Goal: Task Accomplishment & Management: Use online tool/utility

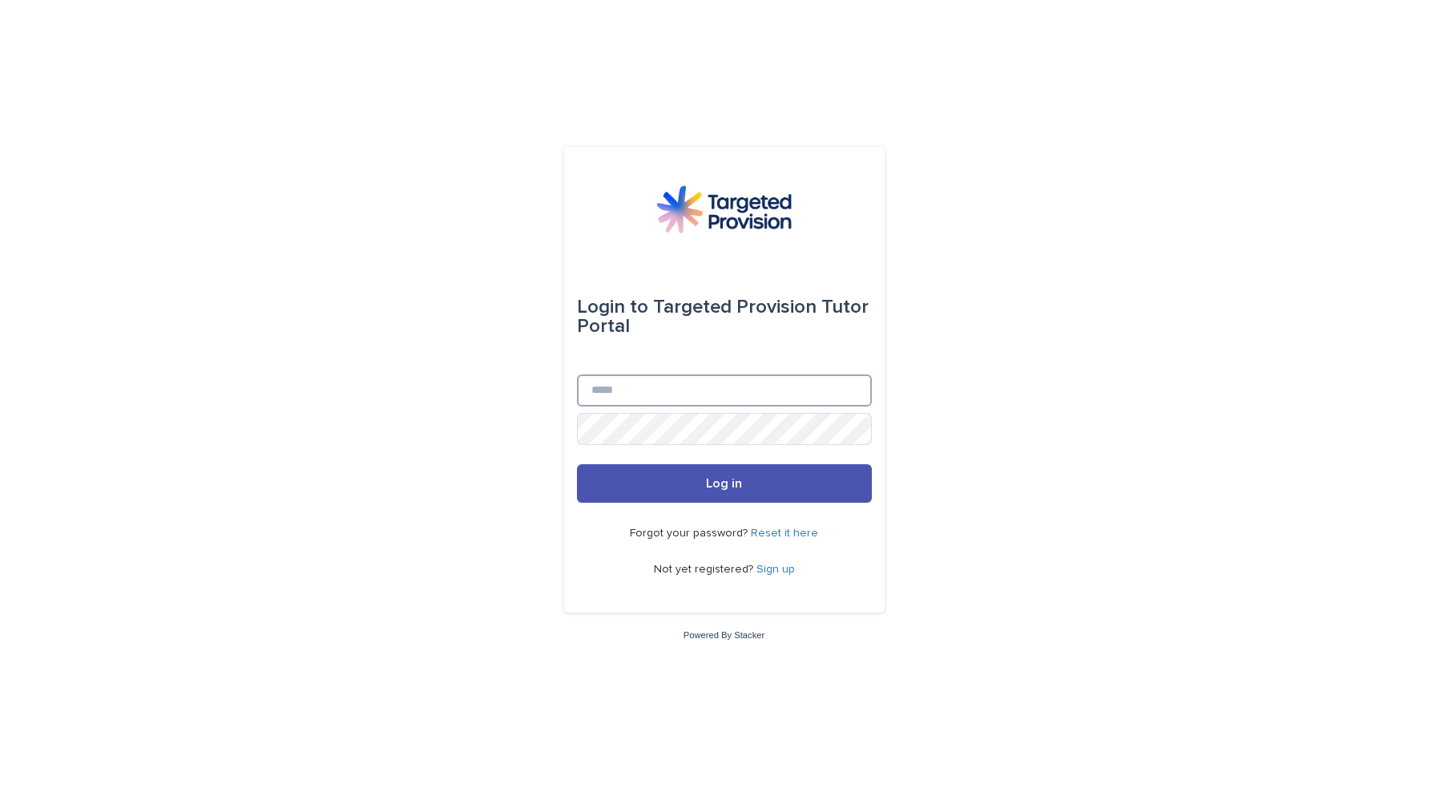
type input "**********"
click at [723, 485] on span "Log in" at bounding box center [724, 483] width 36 height 13
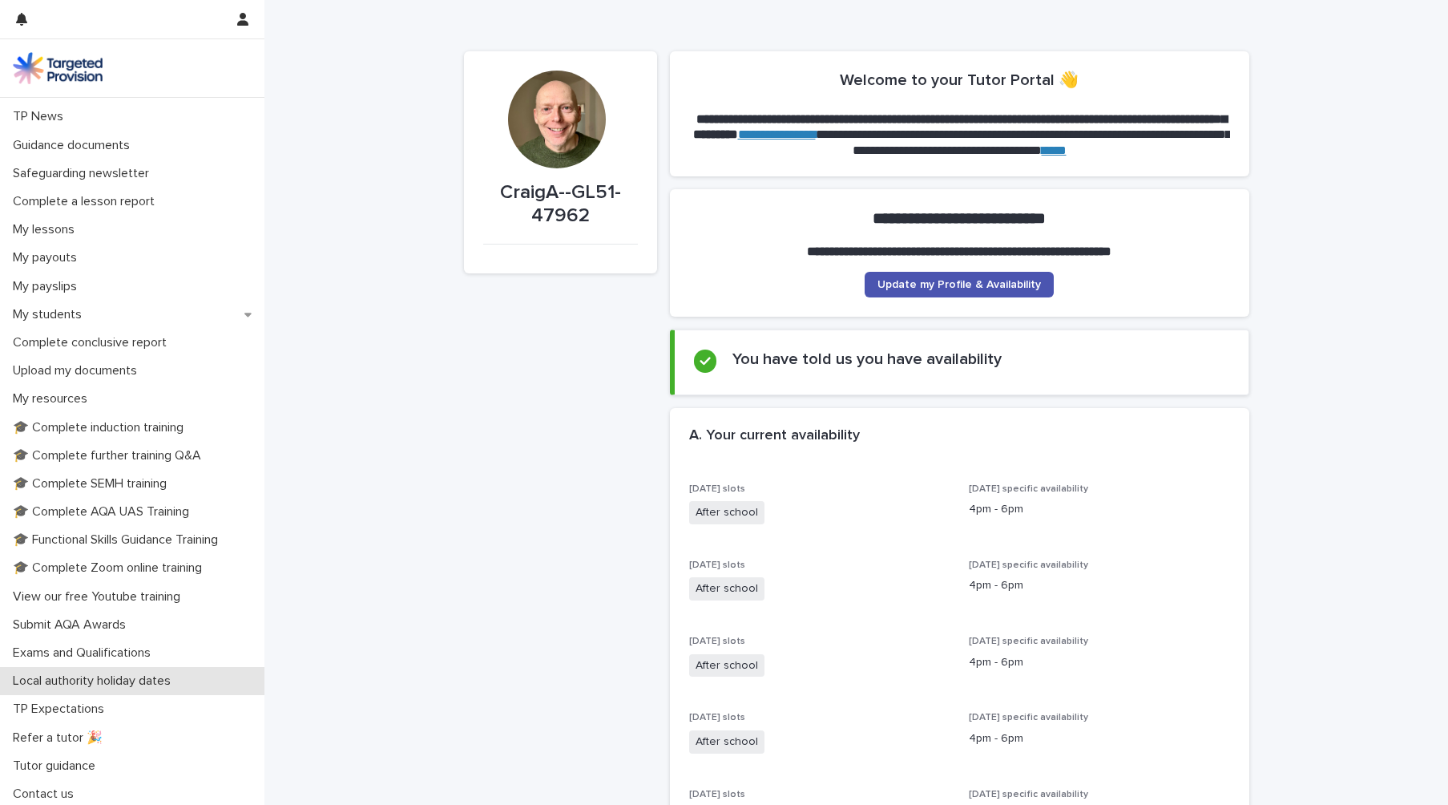
scroll to position [107, 0]
click at [230, 317] on div "My students" at bounding box center [132, 315] width 264 height 28
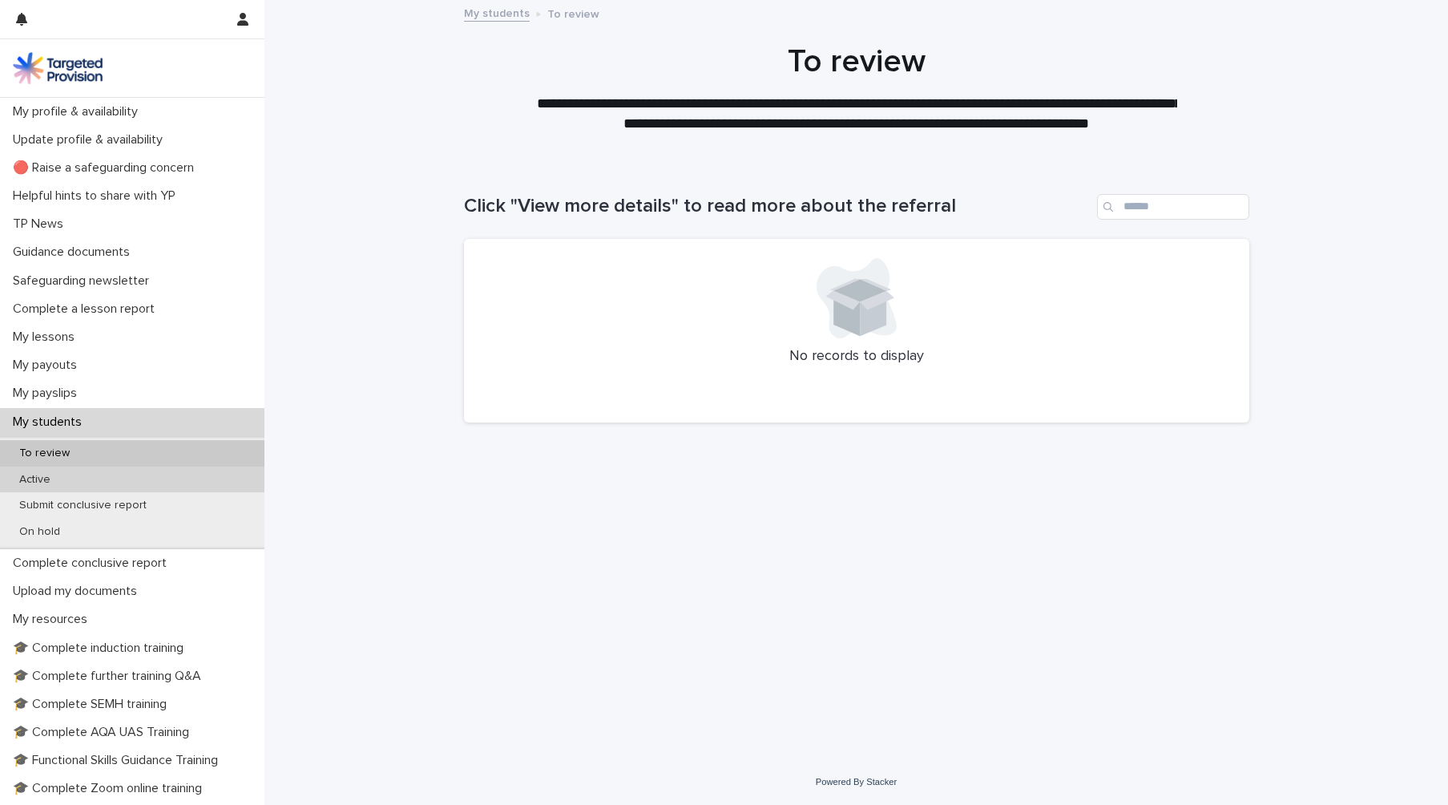
click at [114, 474] on div "Active" at bounding box center [132, 479] width 264 height 26
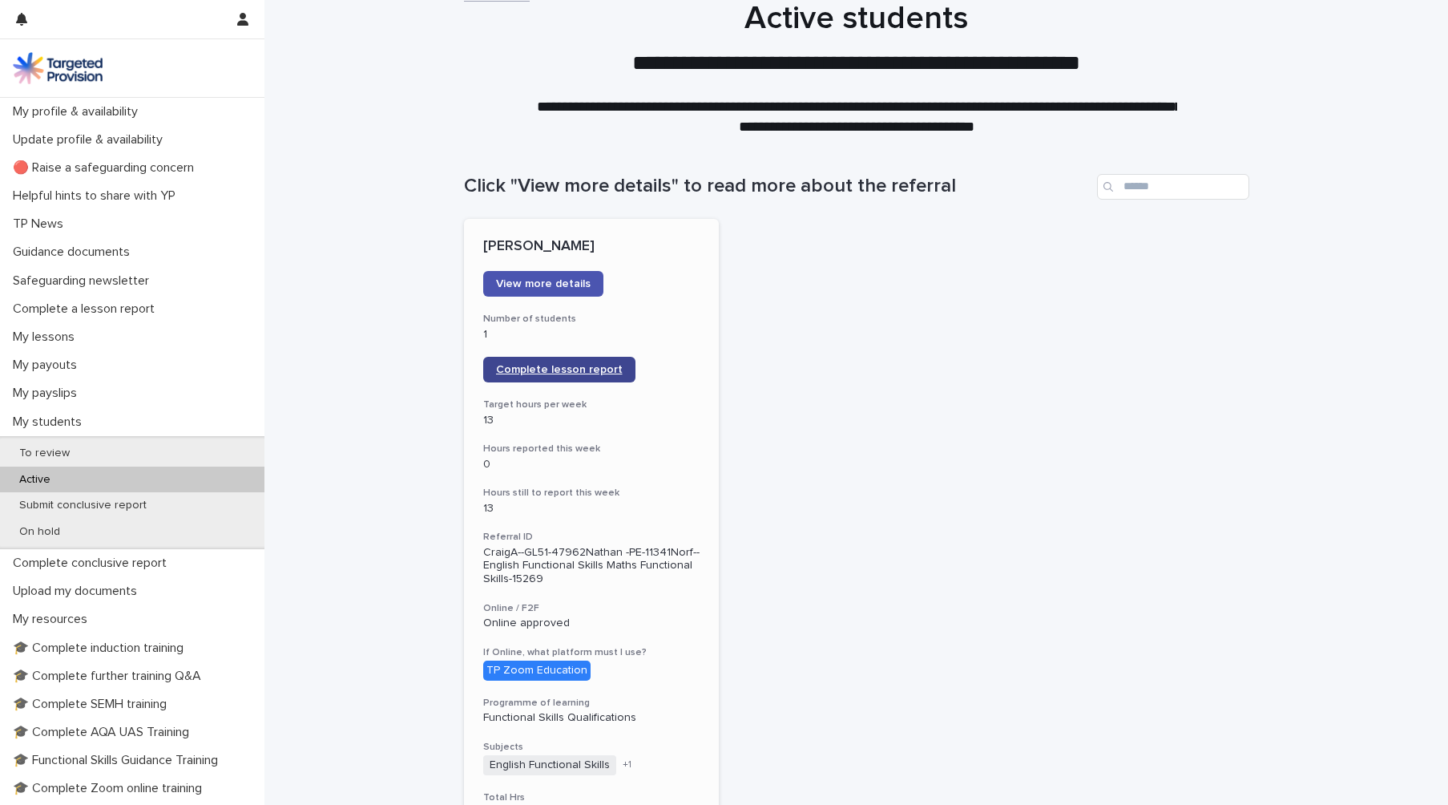
click at [549, 385] on div "[PERSON_NAME] View more details Number of students 1 Complete lesson report Tar…" at bounding box center [592, 778] width 256 height 1118
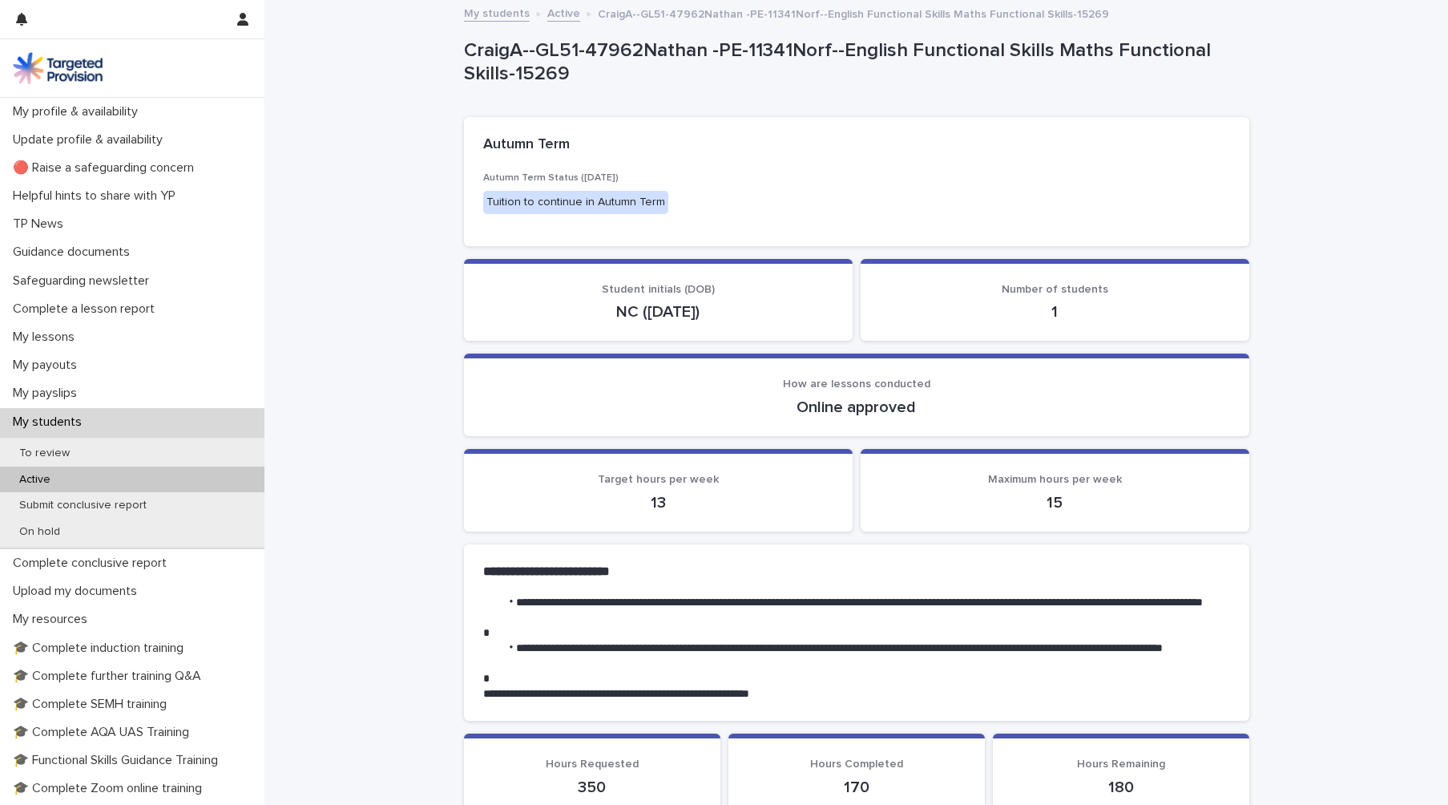
click at [95, 482] on div "Active" at bounding box center [132, 479] width 264 height 26
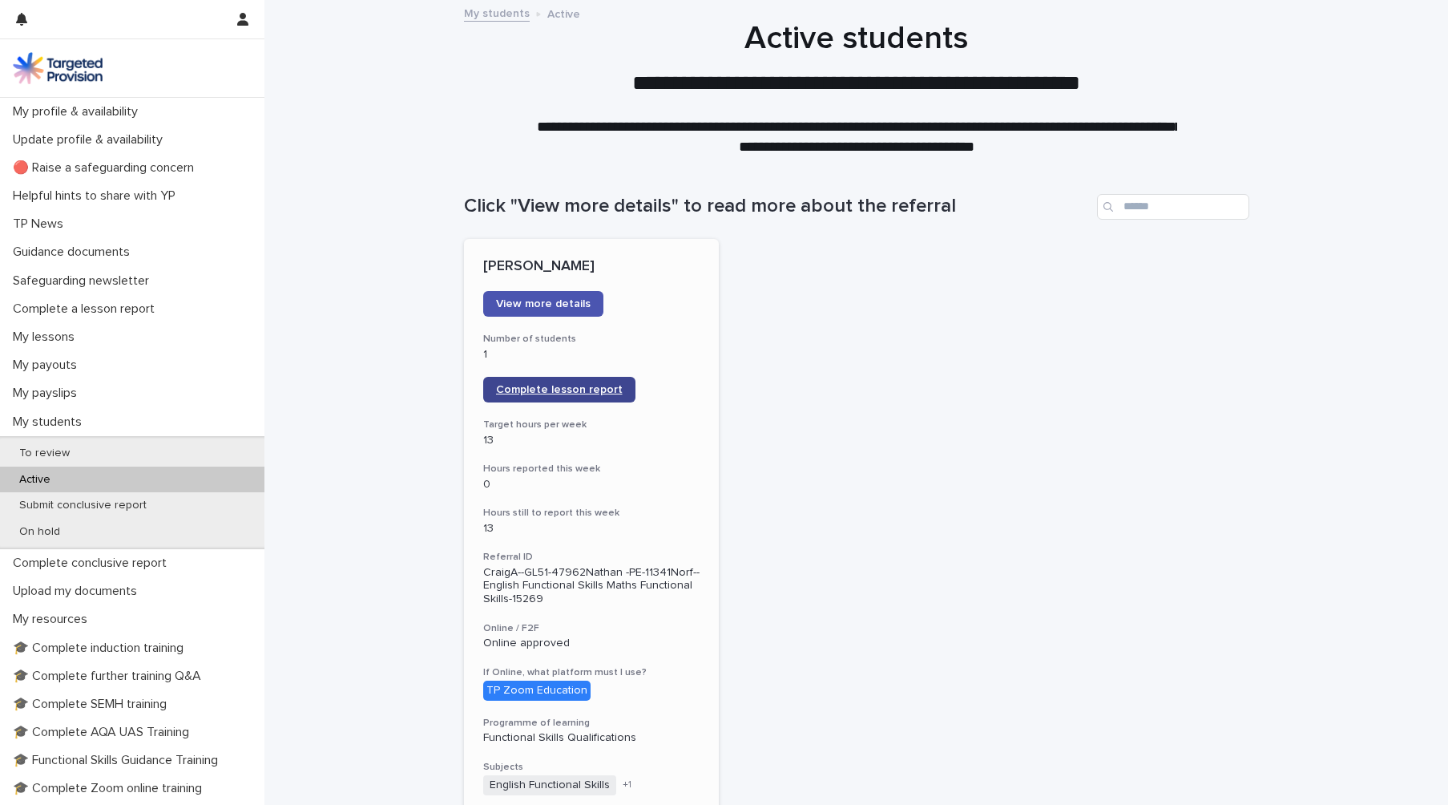
click at [526, 387] on span "Complete lesson report" at bounding box center [559, 389] width 127 height 11
